Goal: Information Seeking & Learning: Understand process/instructions

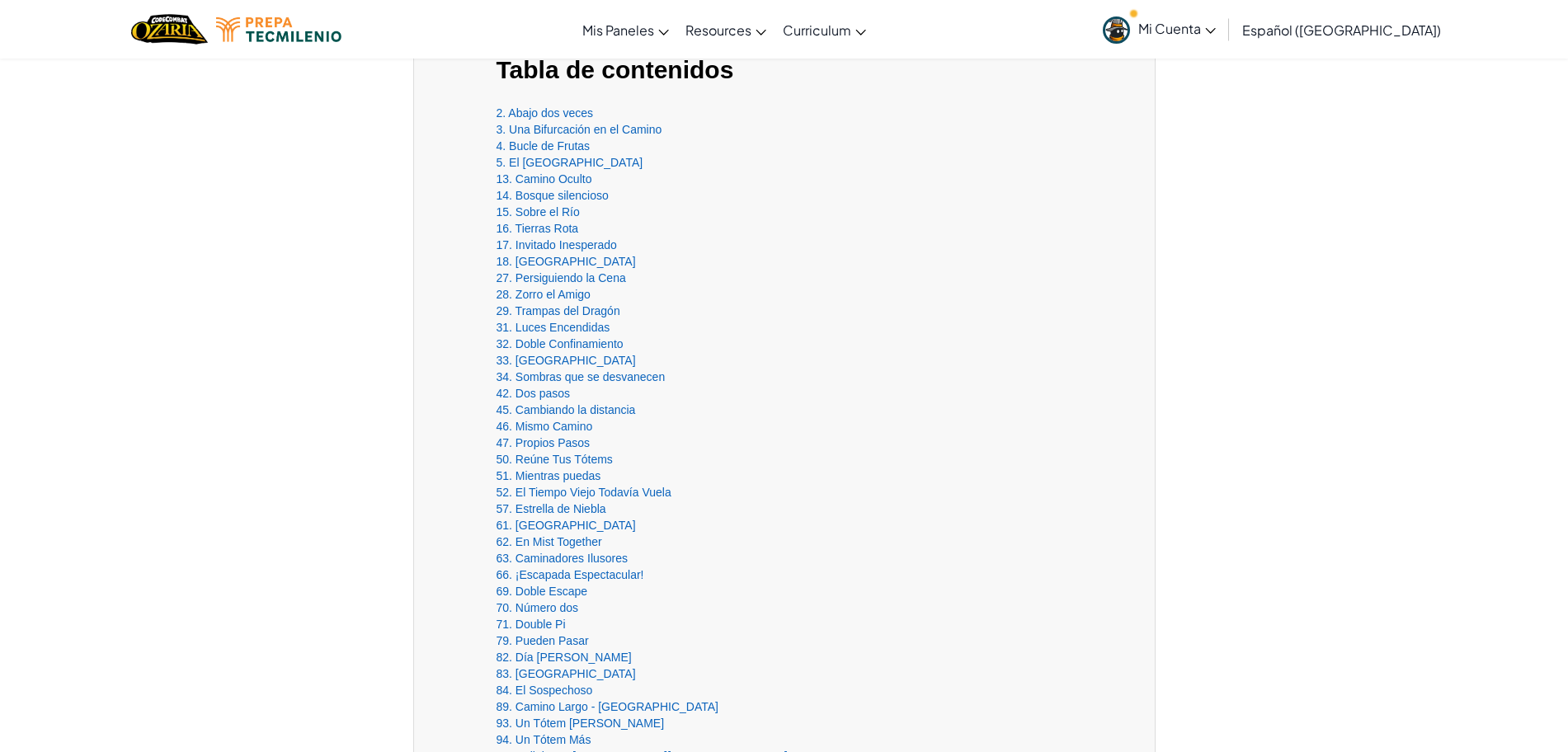
scroll to position [619, 0]
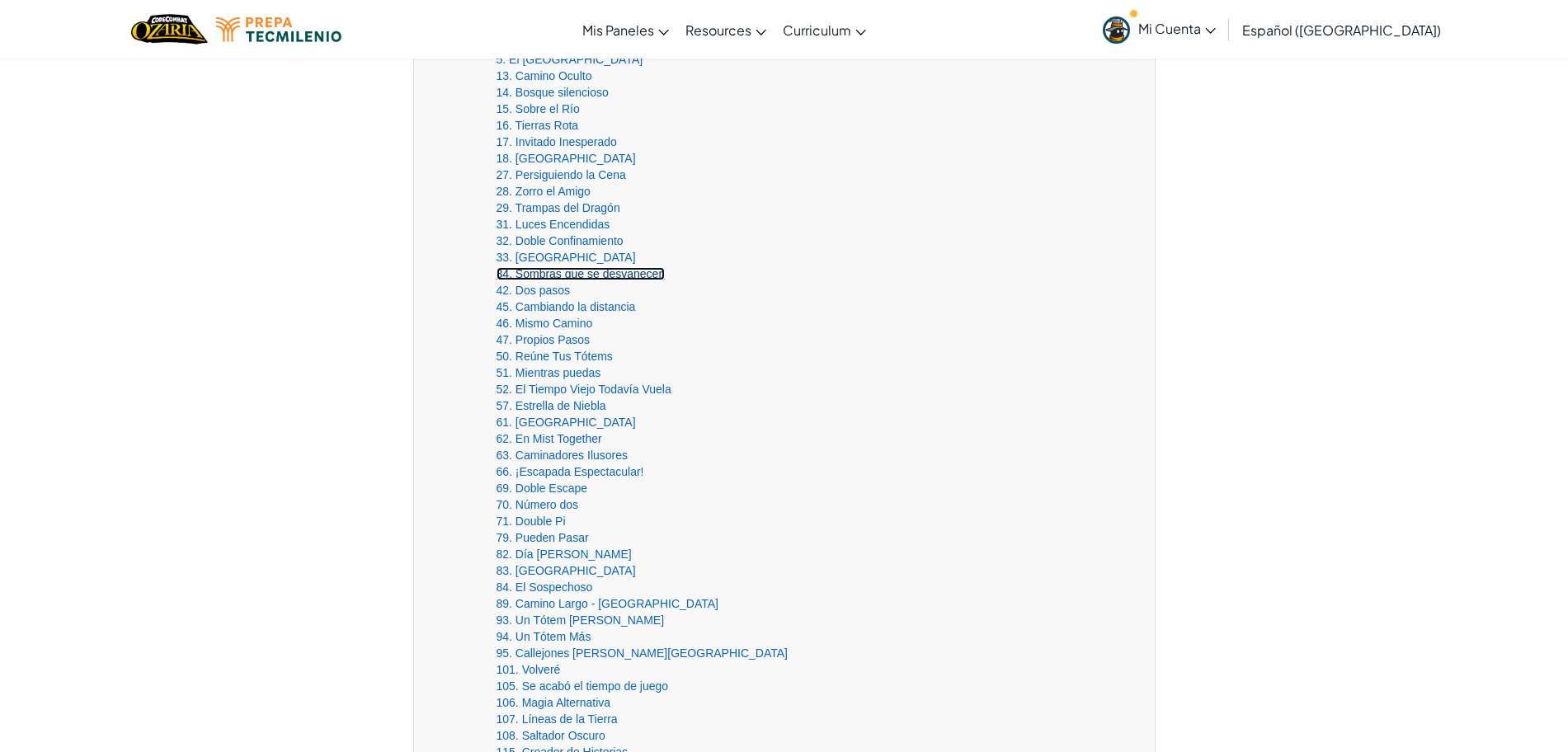
click at [556, 271] on link "34. Sombras que se desvanecen" at bounding box center [581, 274] width 169 height 13
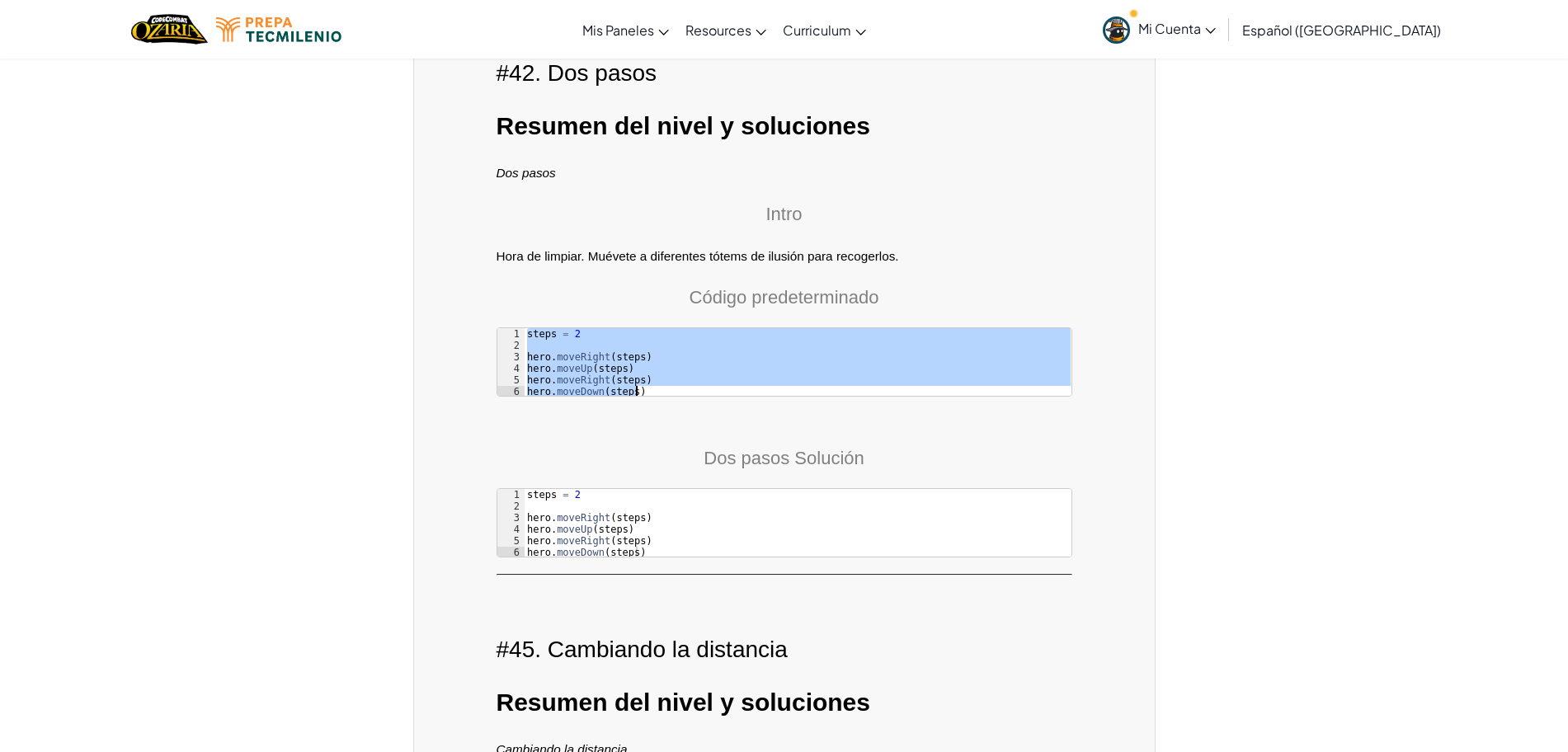
scroll to position [11673, 0]
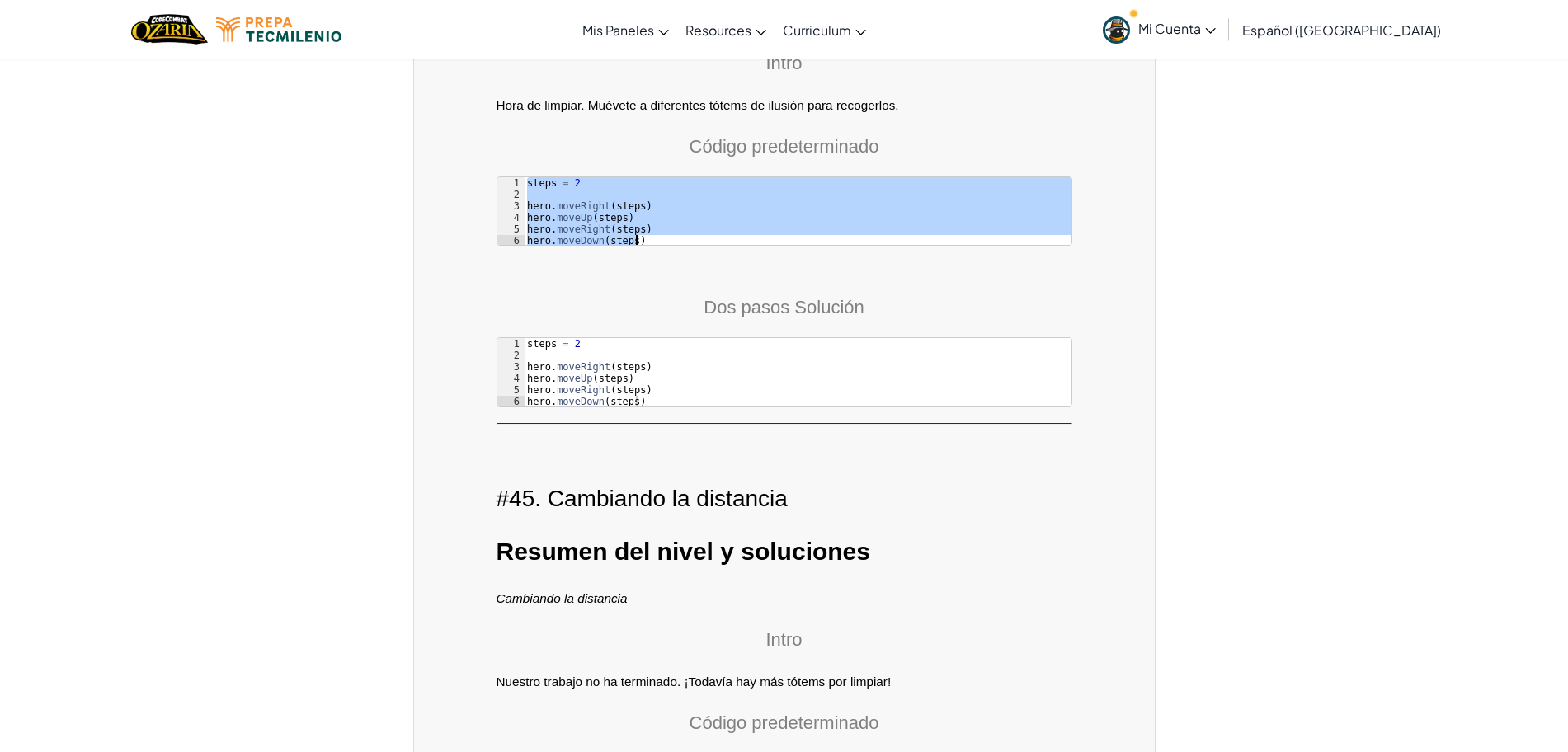
drag, startPoint x: 528, startPoint y: 442, endPoint x: 671, endPoint y: 360, distance: 164.8
type textarea "hero.moveRight(steps) hero.moveDown(steps)"
type textarea "hero.moveUp(steps)"
click at [854, 339] on div "steps = 2 hero . moveRight ( steps ) hero . moveUp ( steps ) hero . moveRight (…" at bounding box center [797, 384] width 547 height 92
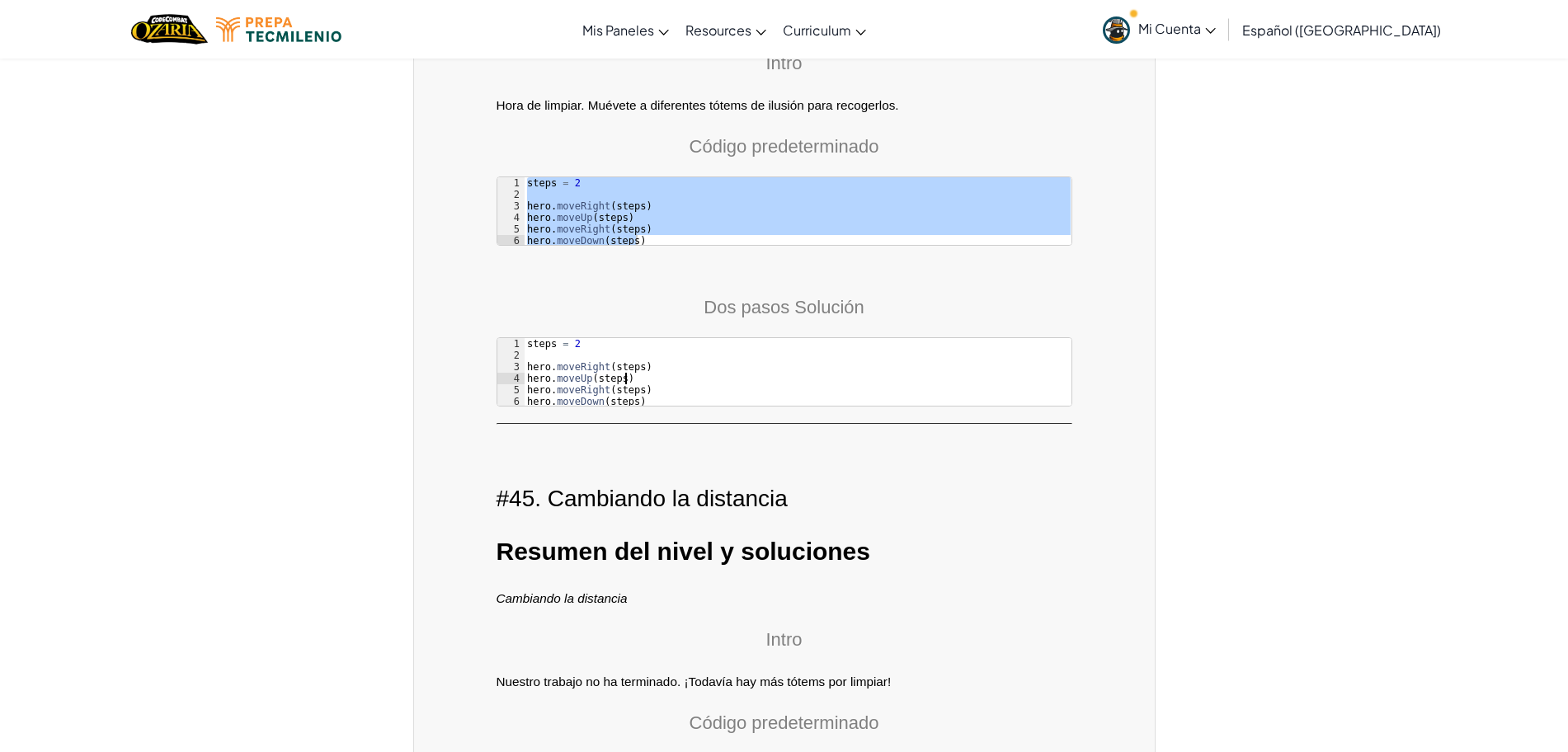
click at [579, 339] on div "steps = 2 hero . moveRight ( steps ) hero . moveUp ( steps ) hero . moveRight (…" at bounding box center [797, 384] width 547 height 92
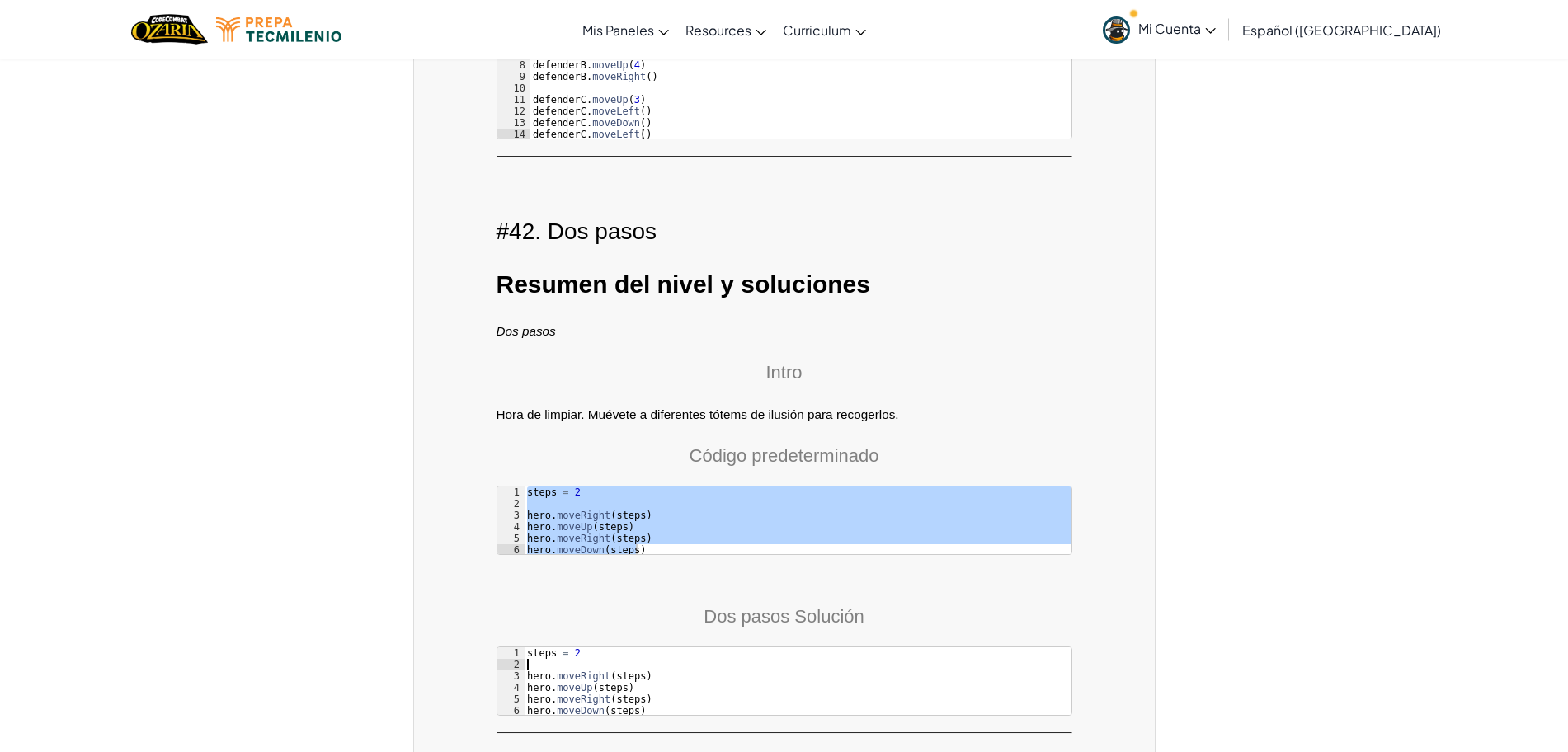
scroll to position [11569, 0]
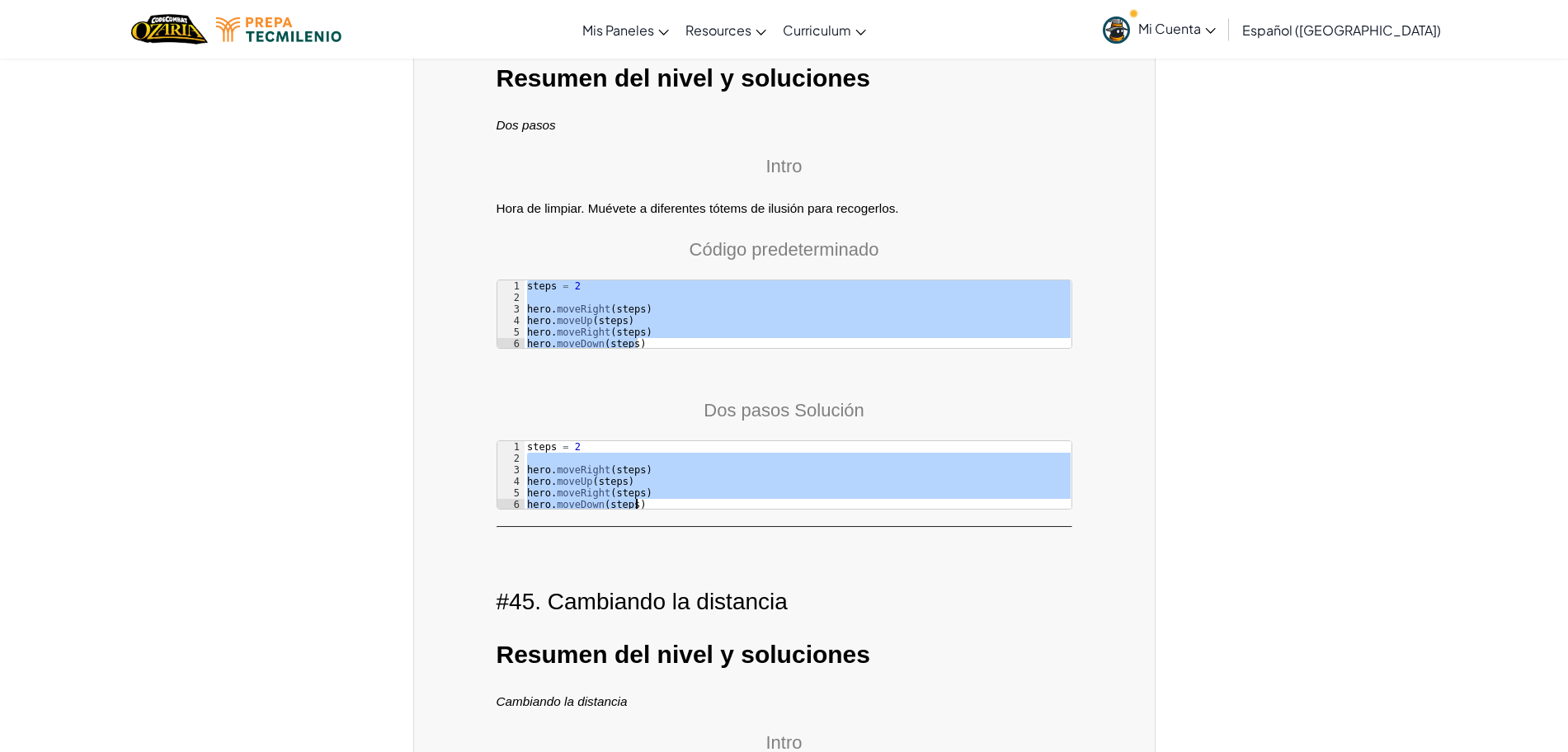
drag, startPoint x: 528, startPoint y: 396, endPoint x: 659, endPoint y: 462, distance: 146.7
type textarea "hero.moveRight(steps) hero.moveDown(steps)"
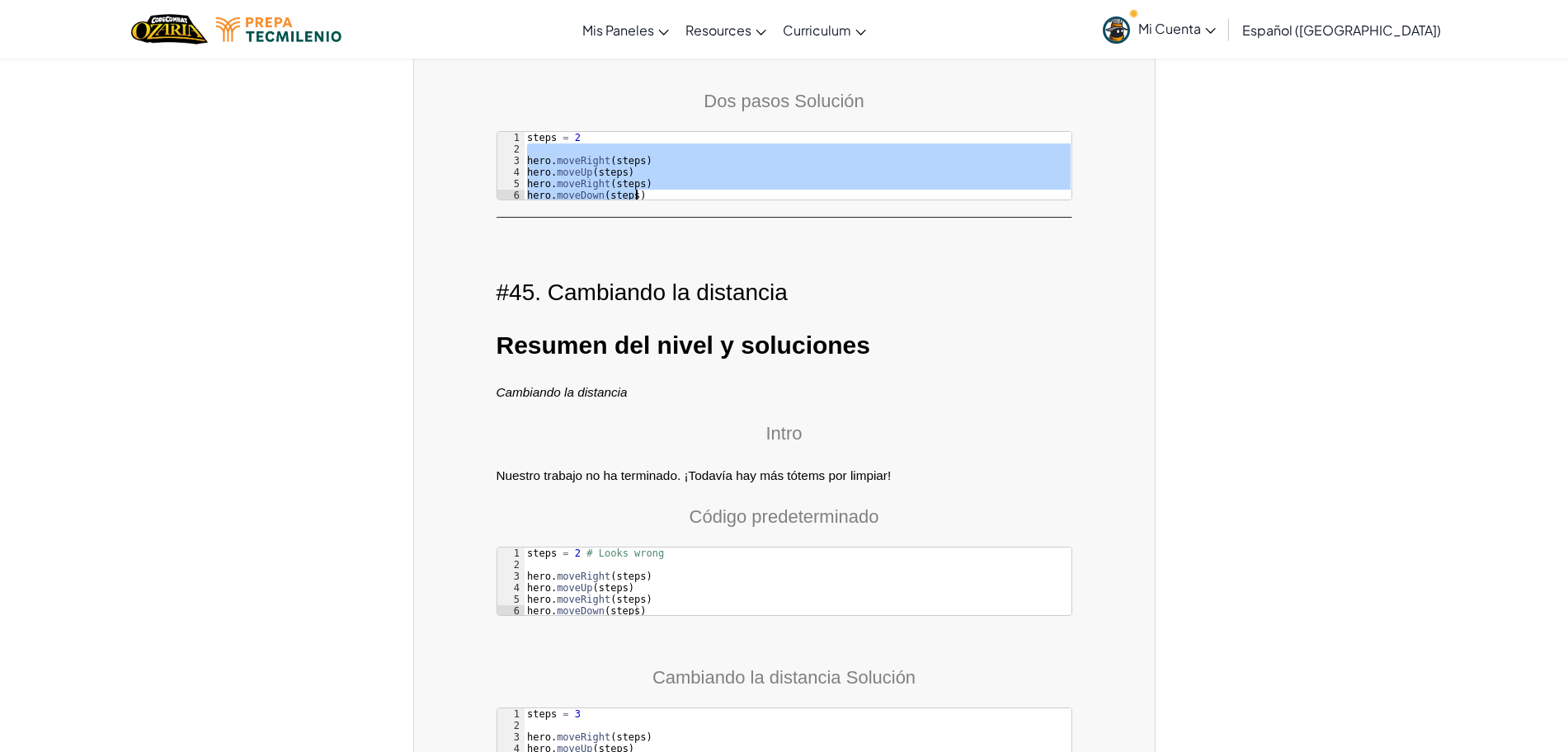
scroll to position [12085, 0]
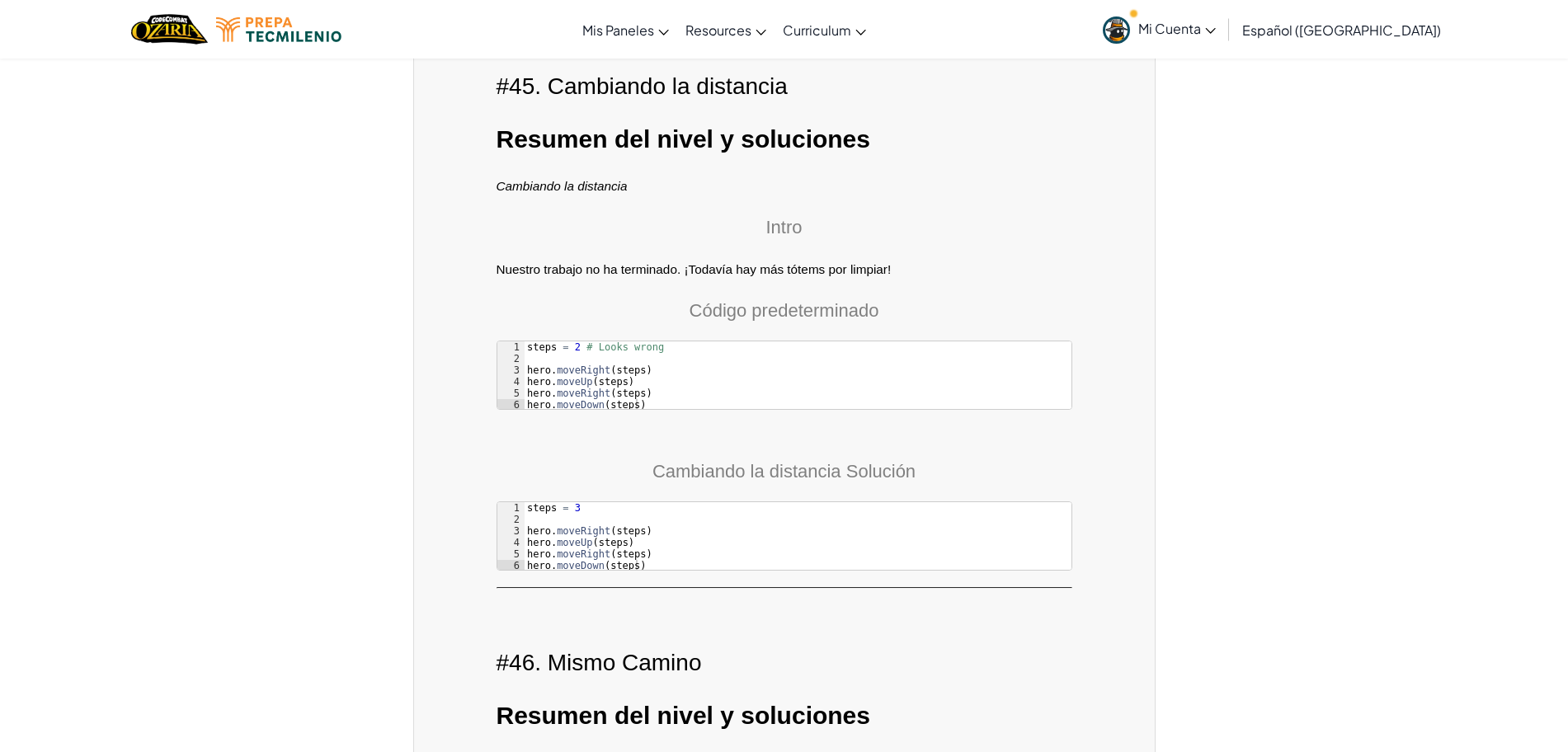
type textarea "steps = 2 # Looks wrong"
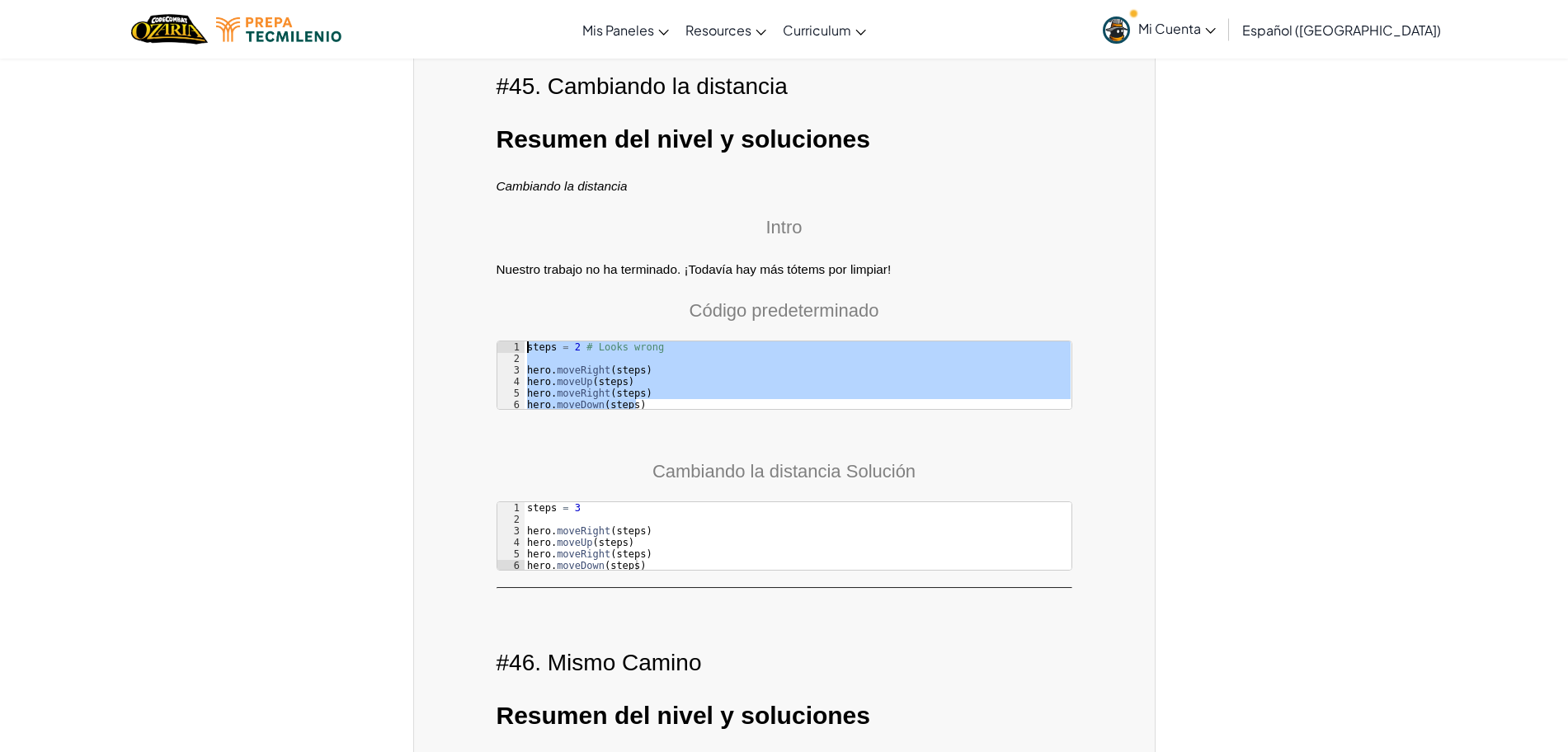
click at [522, 341] on pre "steps = 2 # Looks wrong 1 2 3 4 5 6 steps = 2 # Looks wrong hero . moveRight ( …" at bounding box center [784, 375] width 576 height 69
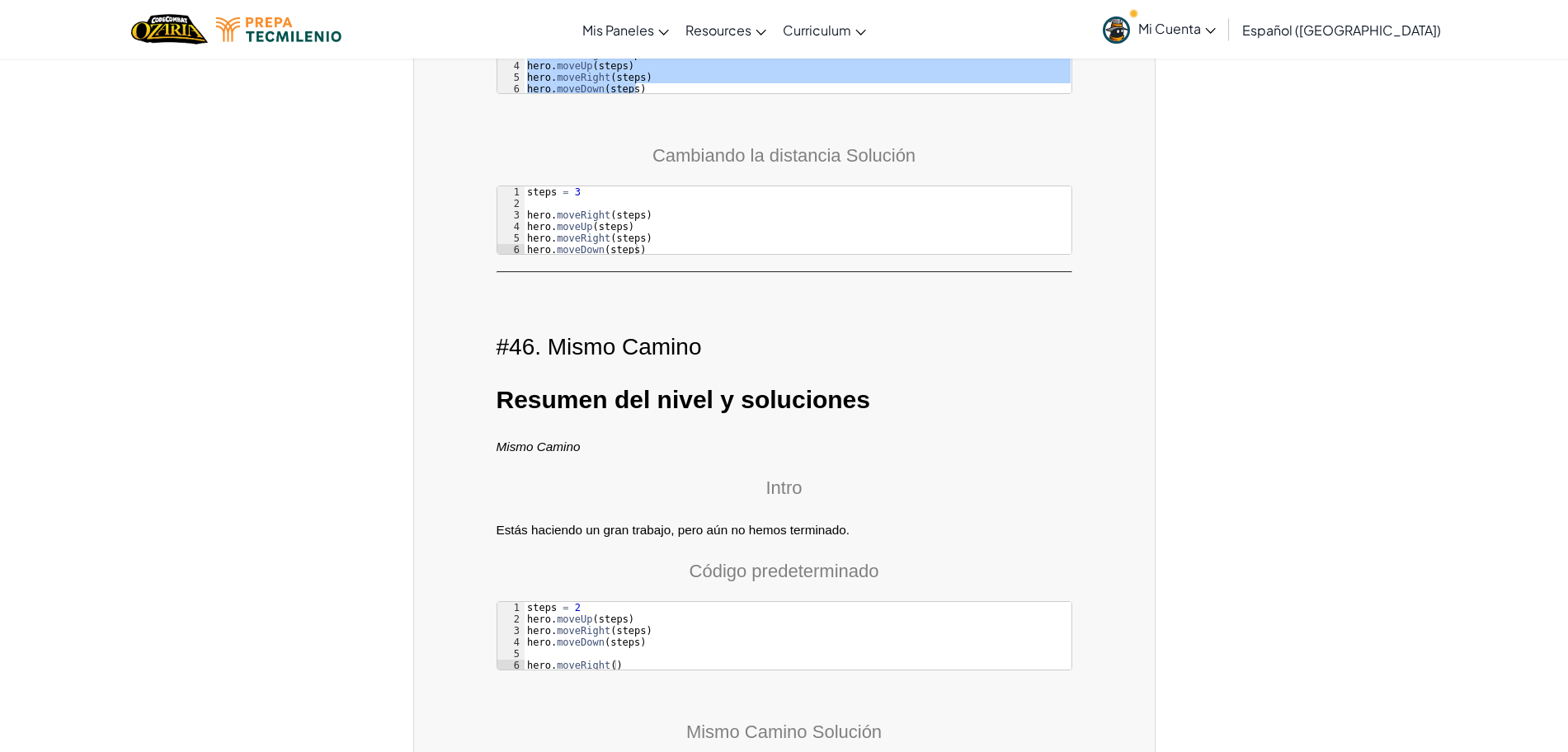
scroll to position [12292, 0]
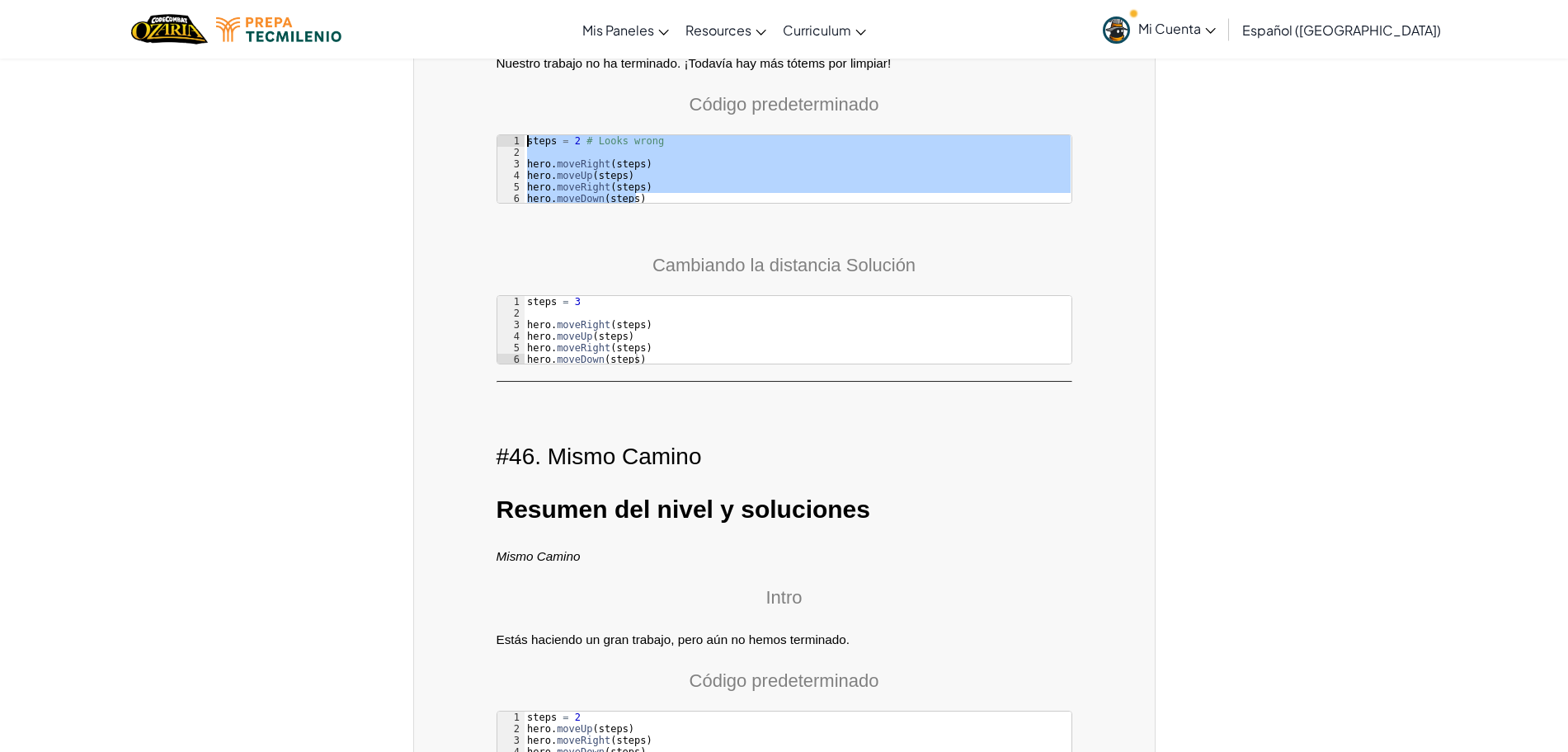
type textarea "steps = 3"
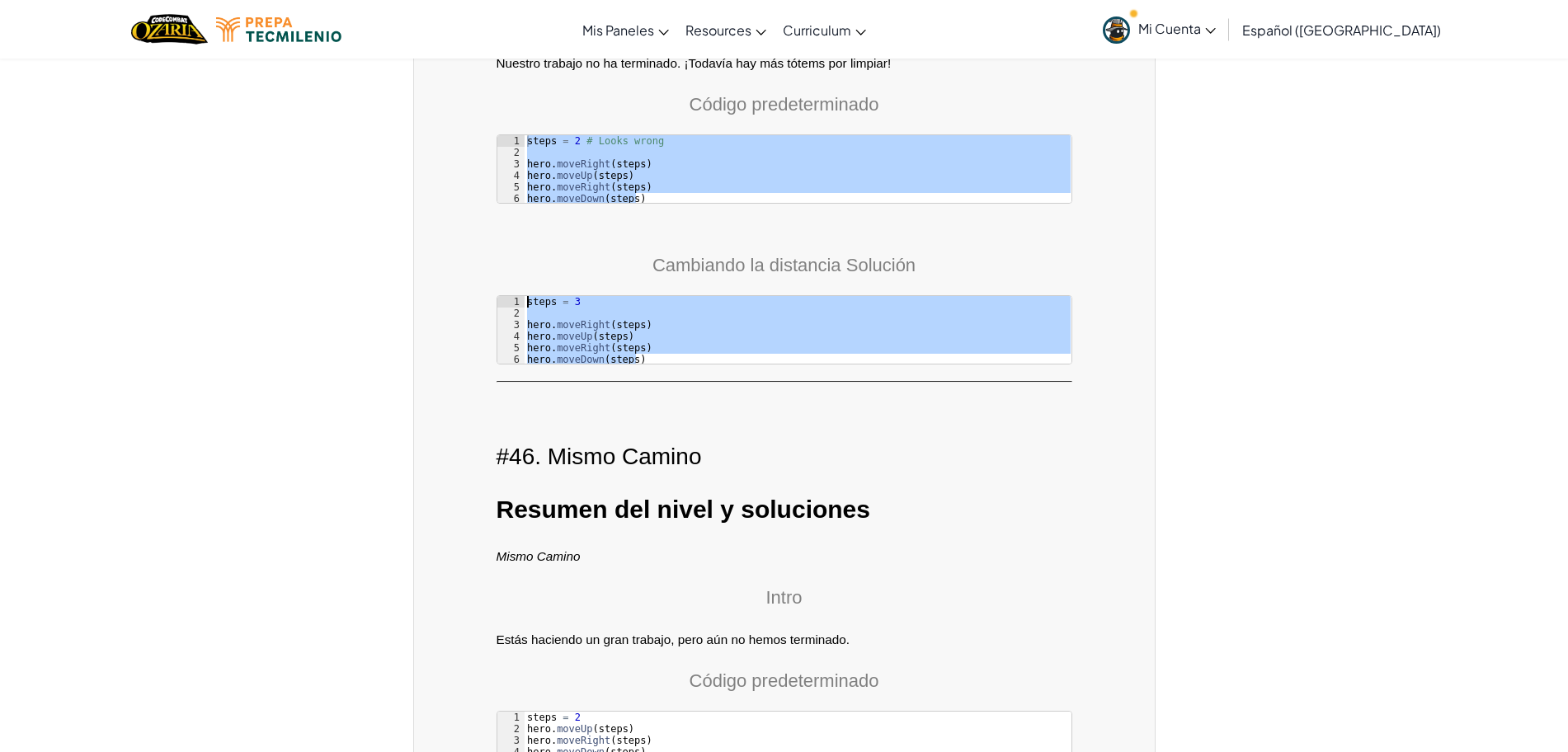
drag, startPoint x: 527, startPoint y: 255, endPoint x: 520, endPoint y: 249, distance: 9.2
click at [520, 295] on pre "steps = 3 1 2 3 4 5 6 steps = 3 hero . moveRight ( steps ) hero . moveUp ( step…" at bounding box center [784, 329] width 576 height 69
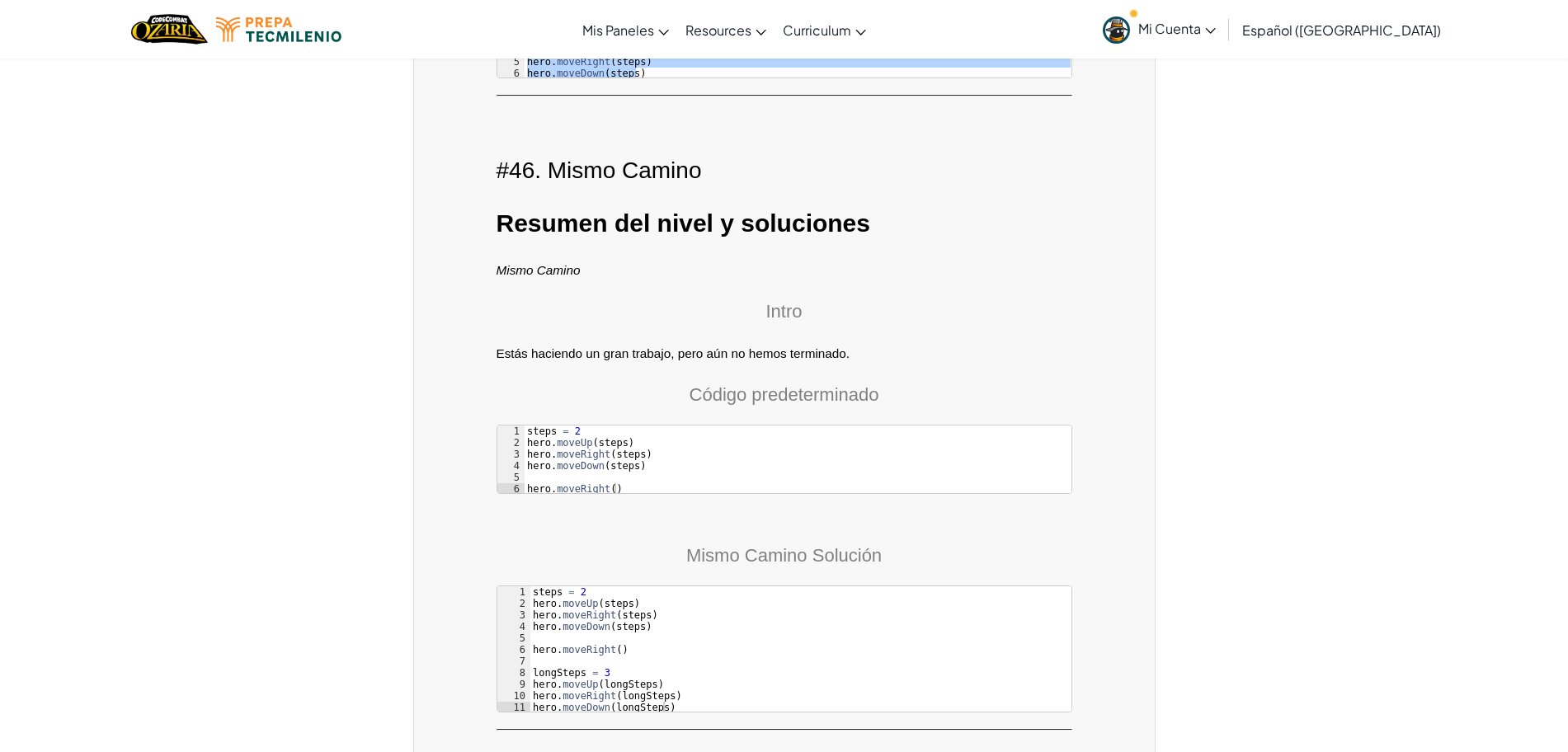
scroll to position [12601, 0]
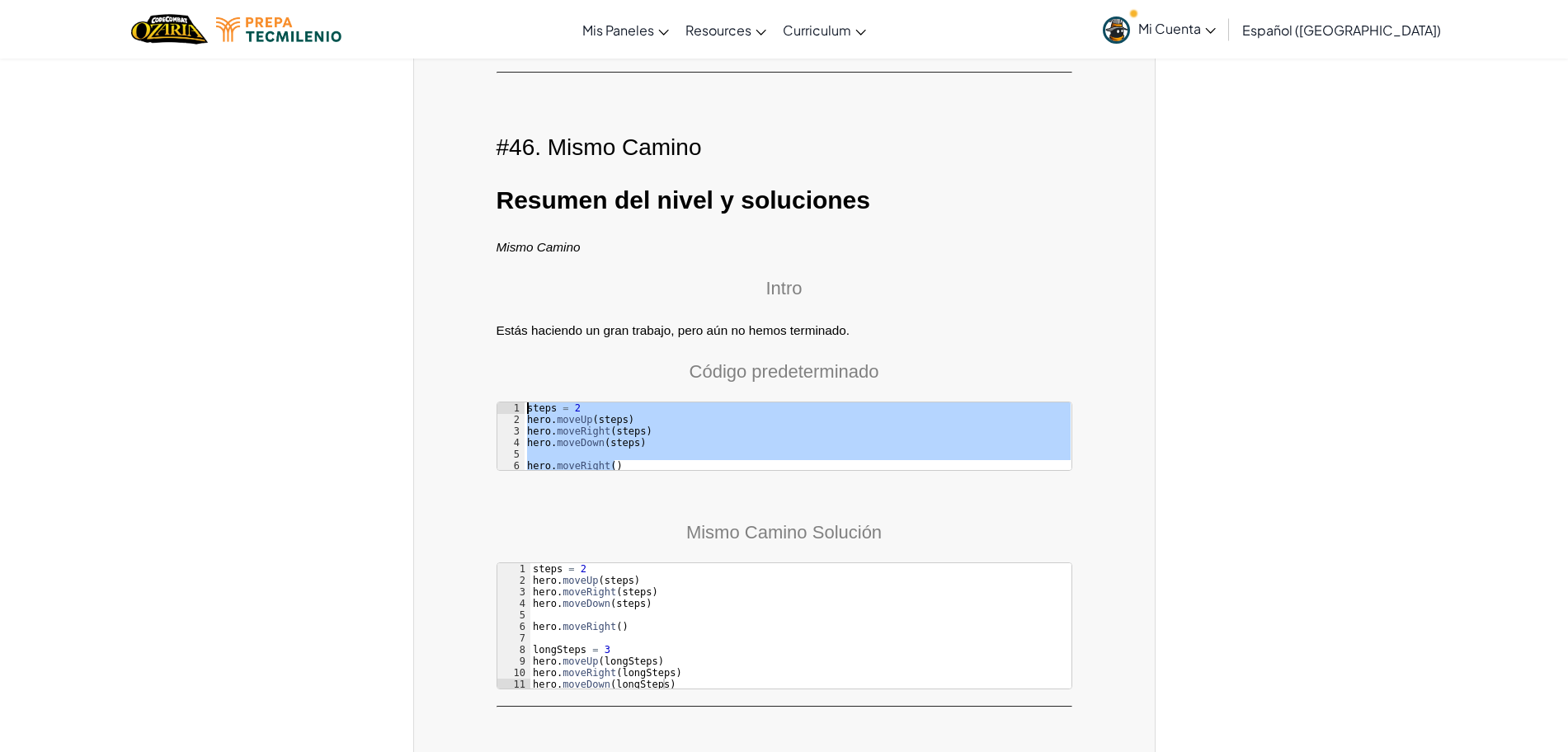
drag, startPoint x: 635, startPoint y: 418, endPoint x: 527, endPoint y: 362, distance: 121.7
click at [527, 403] on div "steps = 2 hero . moveUp ( steps ) hero . moveRight ( steps ) hero . moveDown ( …" at bounding box center [797, 448] width 547 height 92
type textarea "steps = 2 hero.moveUp(steps)"
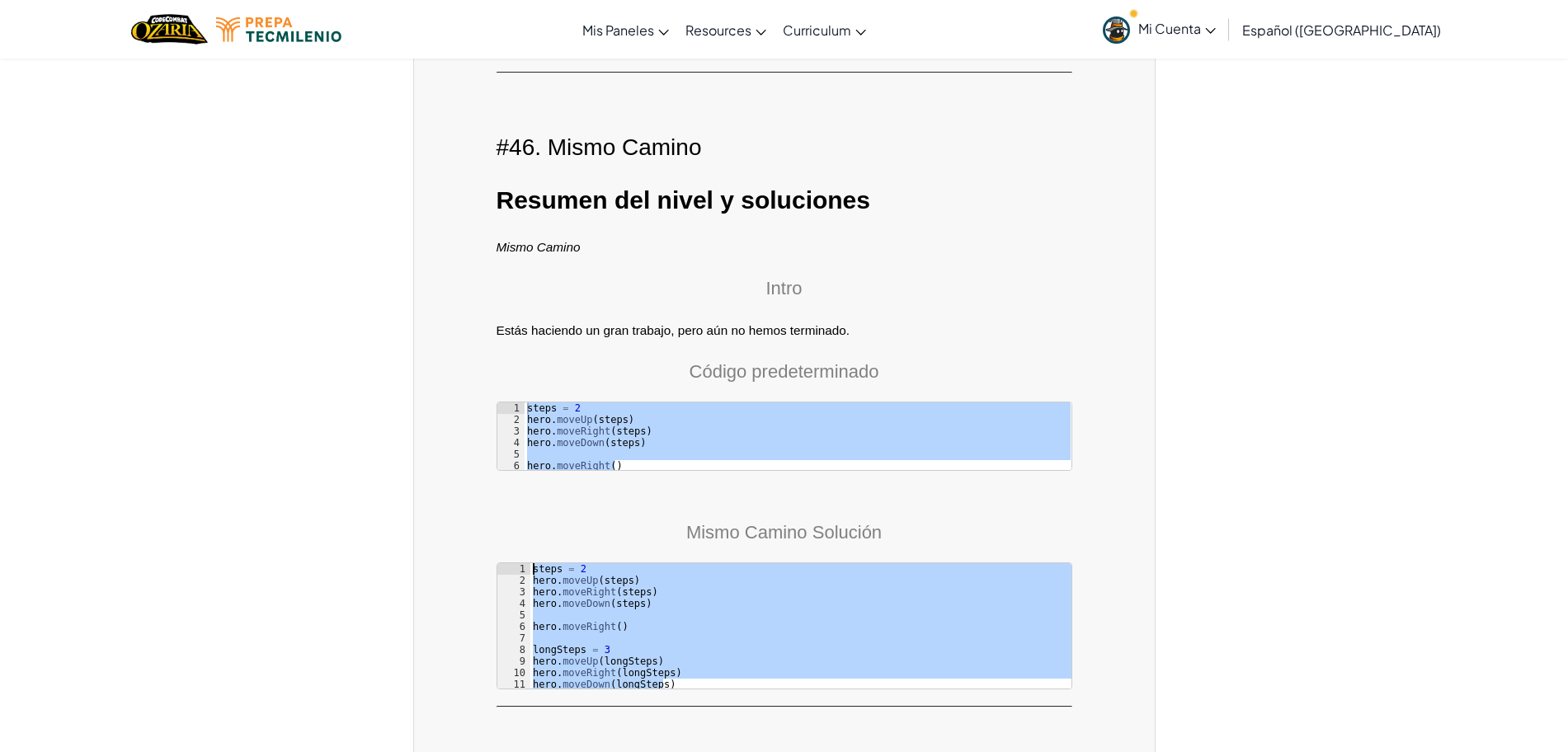
drag, startPoint x: 687, startPoint y: 636, endPoint x: 514, endPoint y: 509, distance: 214.6
click at [514, 509] on div "Mismo Camino Solución hero.moveDown(longSteps) 1 2 3 4 5 6 7 8 9 10 11 steps = …" at bounding box center [784, 584] width 576 height 210
type textarea "steps = 2 hero.moveUp(steps)"
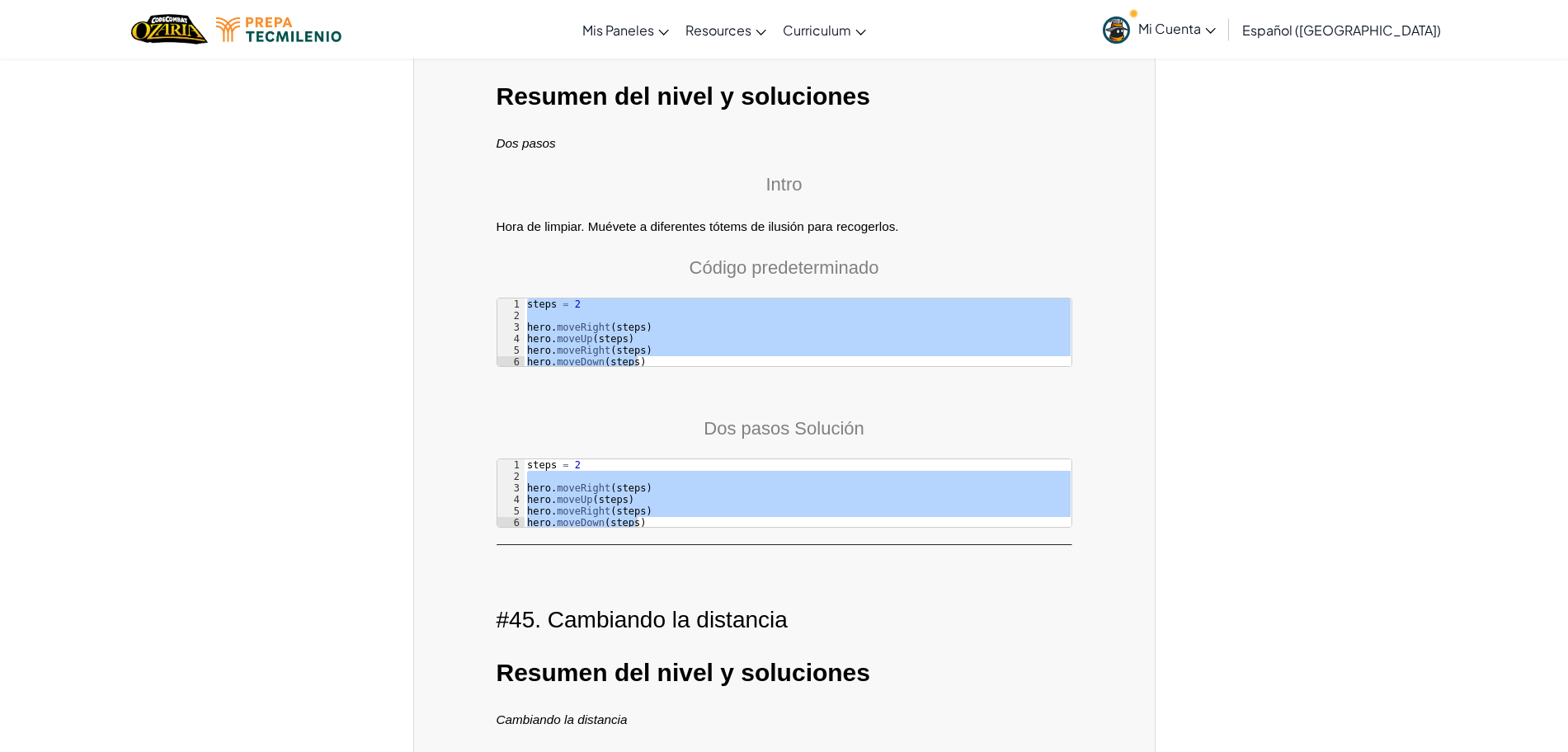
scroll to position [11364, 0]
